Goal: Check status: Check status

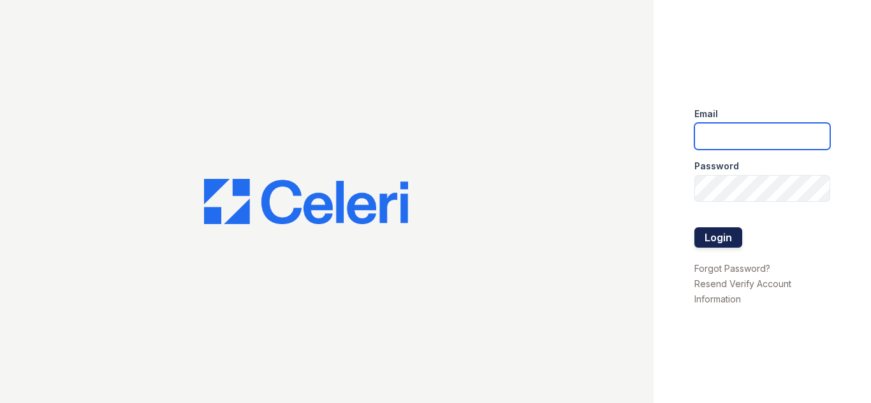
type input "[DOMAIN_NAME][EMAIL_ADDRESS][DOMAIN_NAME]"
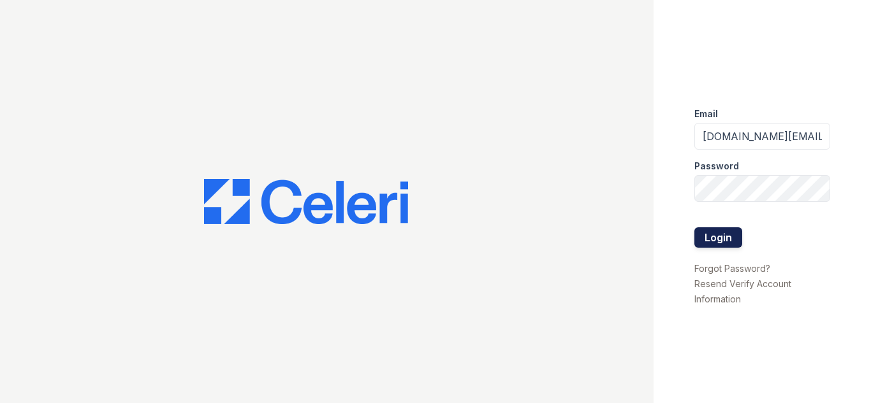
click at [727, 234] on button "Login" at bounding box center [718, 238] width 48 height 20
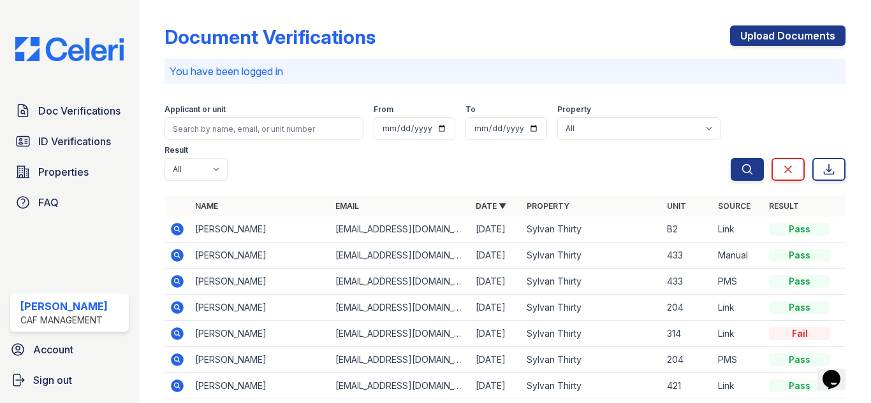
drag, startPoint x: 100, startPoint y: 116, endPoint x: 237, endPoint y: 150, distance: 141.3
click at [100, 115] on span "Doc Verifications" at bounding box center [79, 110] width 82 height 15
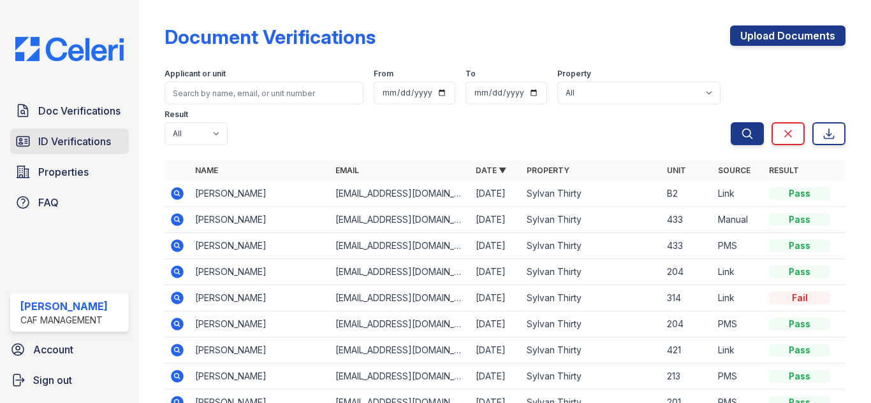
click at [45, 149] on span "ID Verifications" at bounding box center [74, 141] width 73 height 15
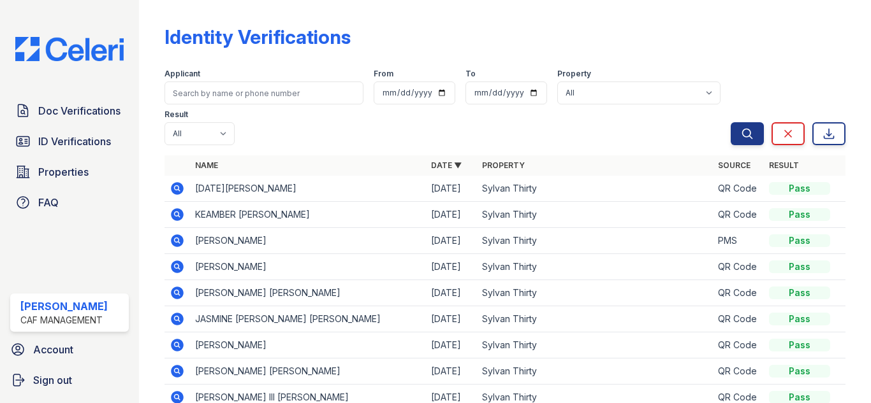
click at [182, 187] on icon at bounding box center [177, 188] width 13 height 13
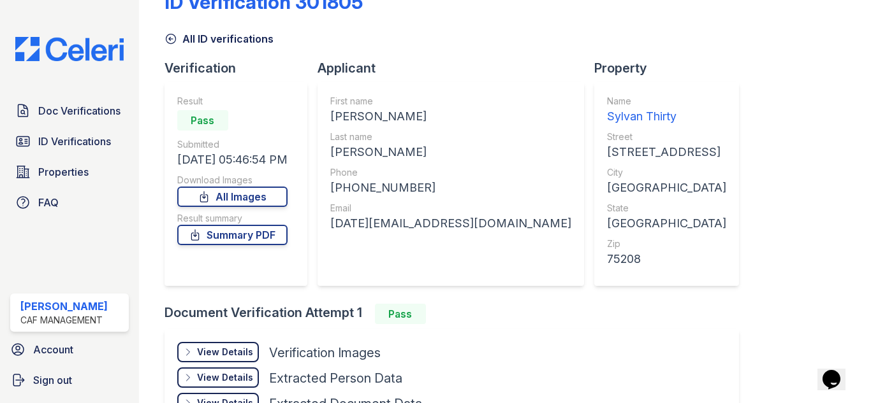
scroll to position [64, 0]
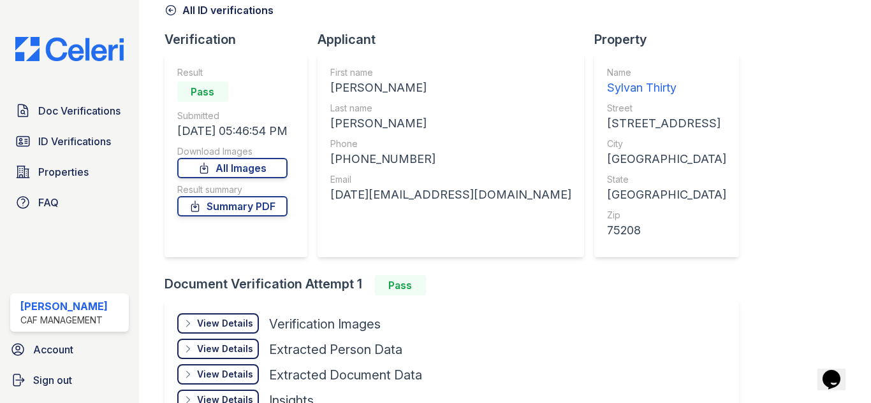
click at [225, 324] on div "View Details" at bounding box center [225, 323] width 56 height 13
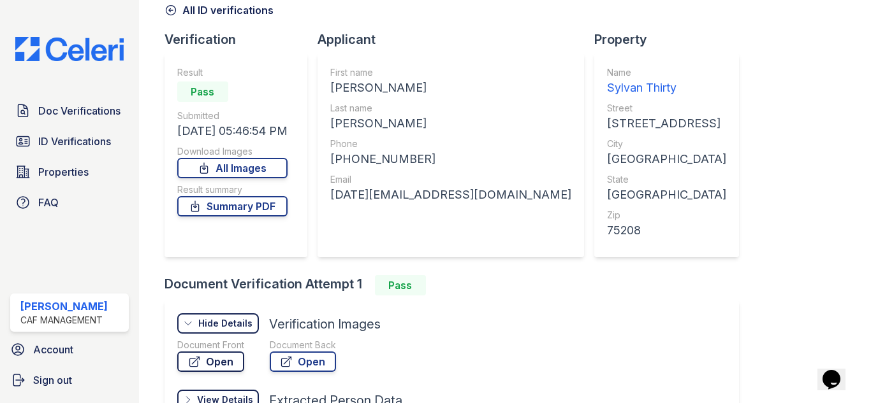
click at [212, 361] on link "Open" at bounding box center [210, 362] width 67 height 20
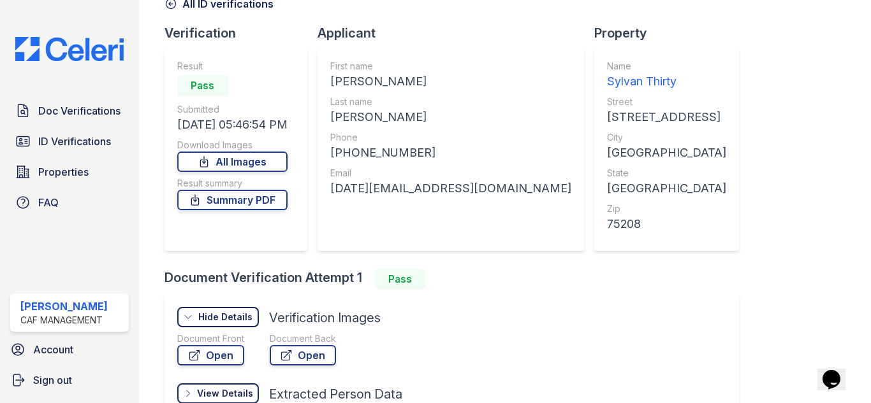
scroll to position [0, 0]
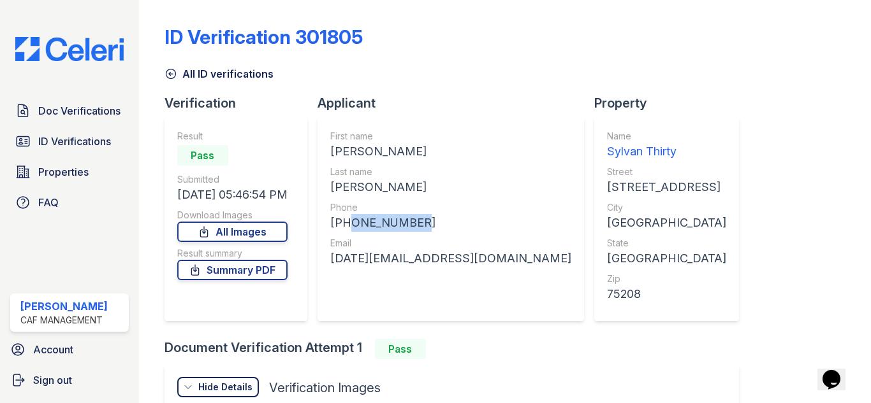
drag, startPoint x: 415, startPoint y: 222, endPoint x: 350, endPoint y: 219, distance: 65.1
click at [350, 219] on div "+19723450010" at bounding box center [450, 223] width 241 height 18
copy div "9723450010"
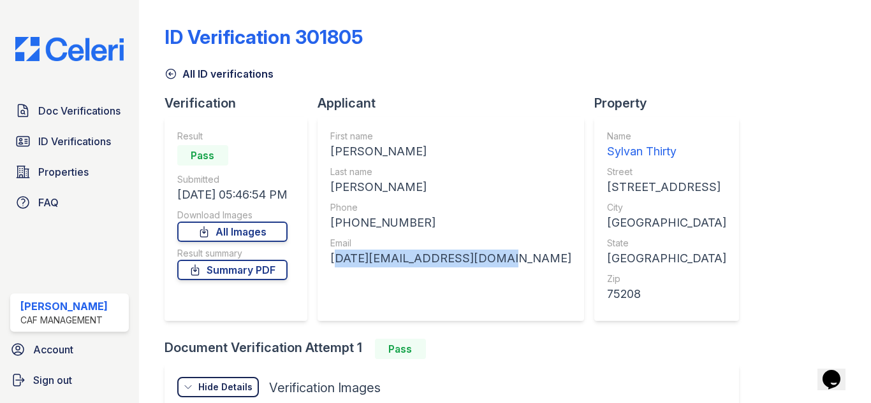
drag, startPoint x: 333, startPoint y: 258, endPoint x: 486, endPoint y: 256, distance: 153.6
click at [486, 256] on div "First name NOEL Last name MCMILLIAN Phone +19723450010 Email Noel_McMillian1@ba…" at bounding box center [450, 219] width 266 height 204
copy div "Noel_McMillian1@baylor.edu"
